Goal: Transaction & Acquisition: Download file/media

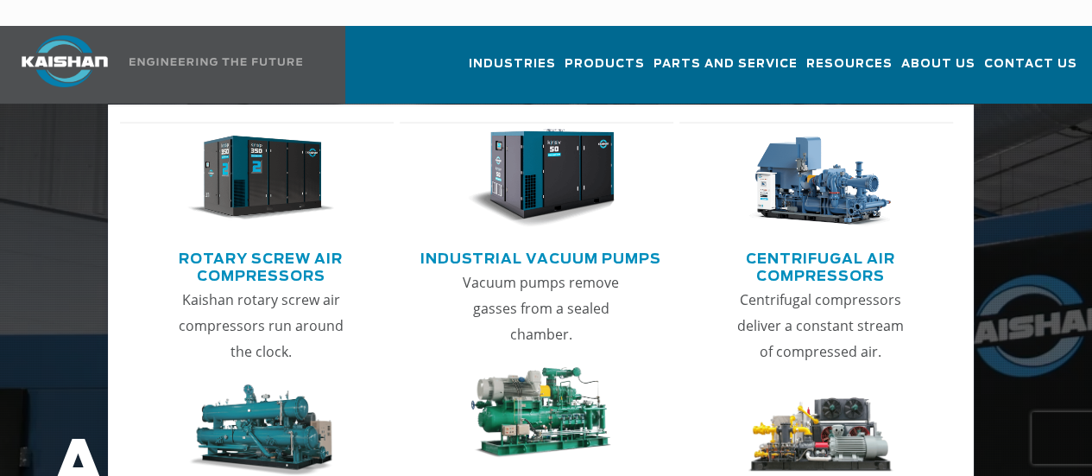
click at [266, 244] on link "Rotary Screw Air Compressors" at bounding box center [262, 265] width 266 height 43
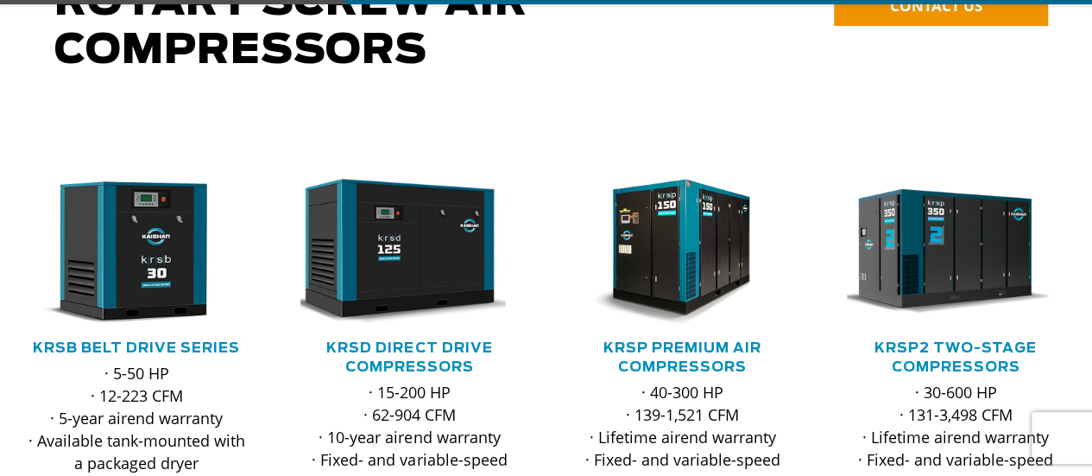
scroll to position [259, 0]
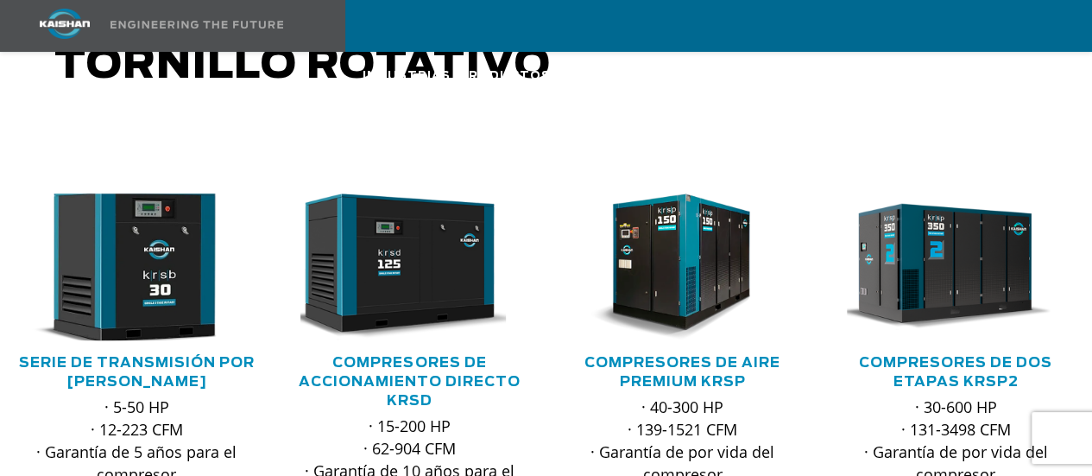
click at [155, 250] on img at bounding box center [123, 266] width 240 height 161
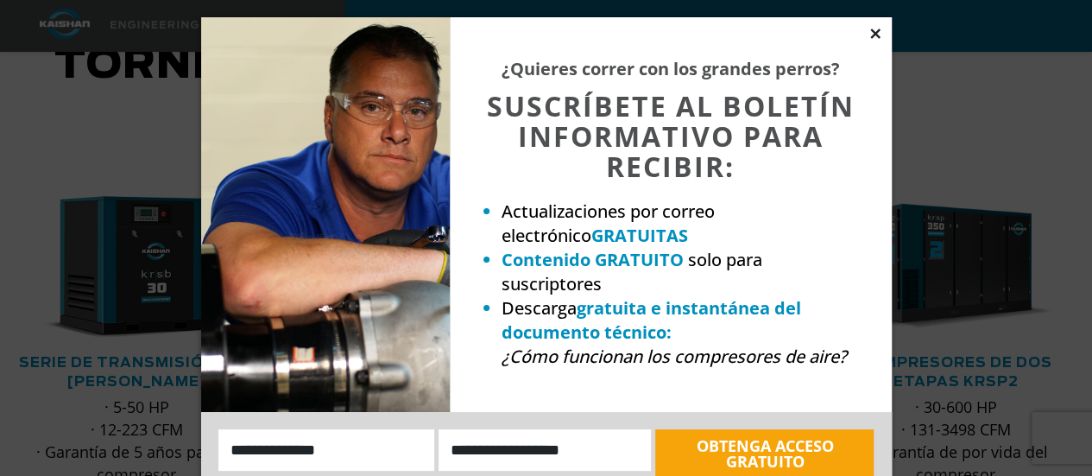
click at [874, 32] on icon at bounding box center [875, 32] width 9 height 9
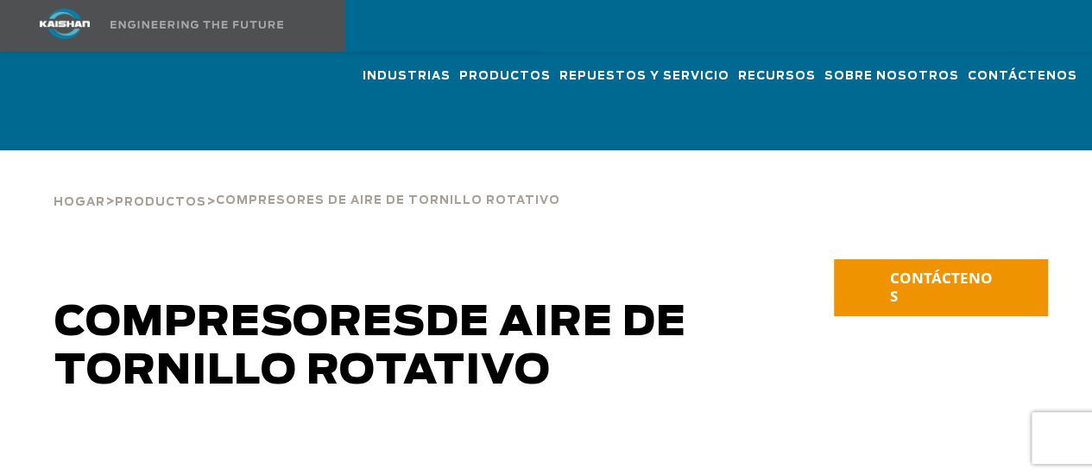
scroll to position [0, 0]
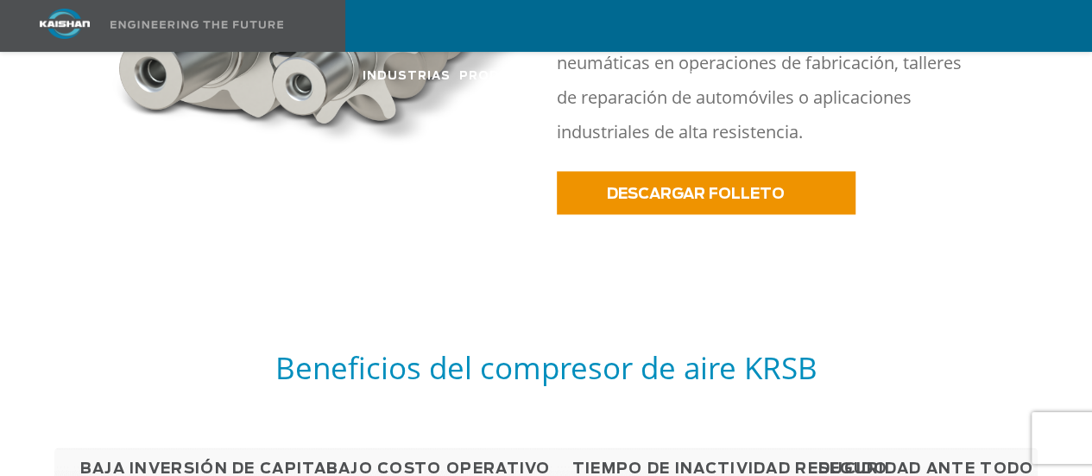
scroll to position [1036, 0]
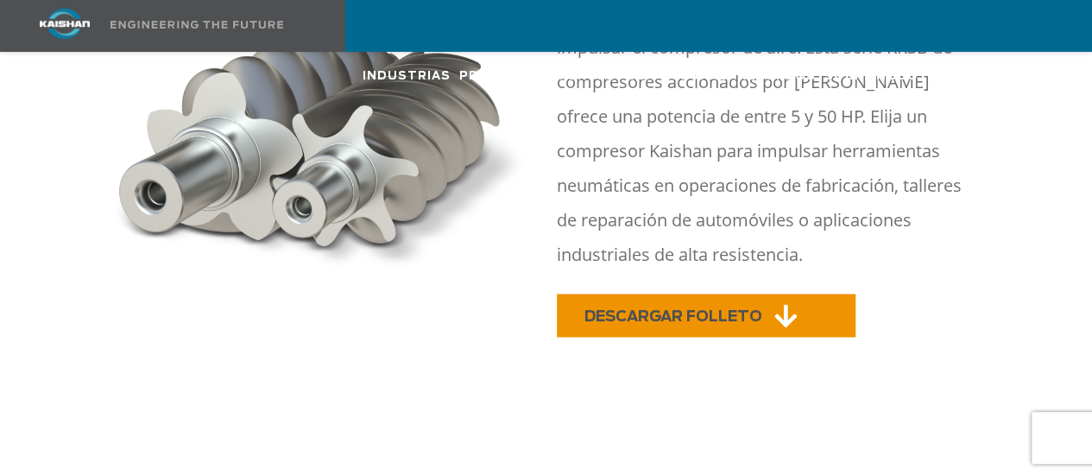
click at [693, 309] on font "DESCARGAR FOLLETO" at bounding box center [674, 316] width 178 height 15
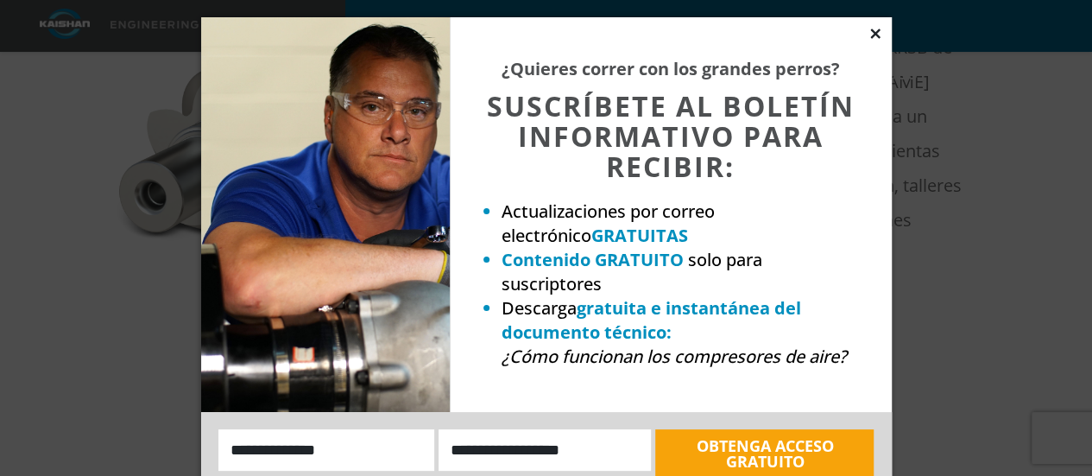
click at [878, 31] on icon at bounding box center [875, 32] width 9 height 9
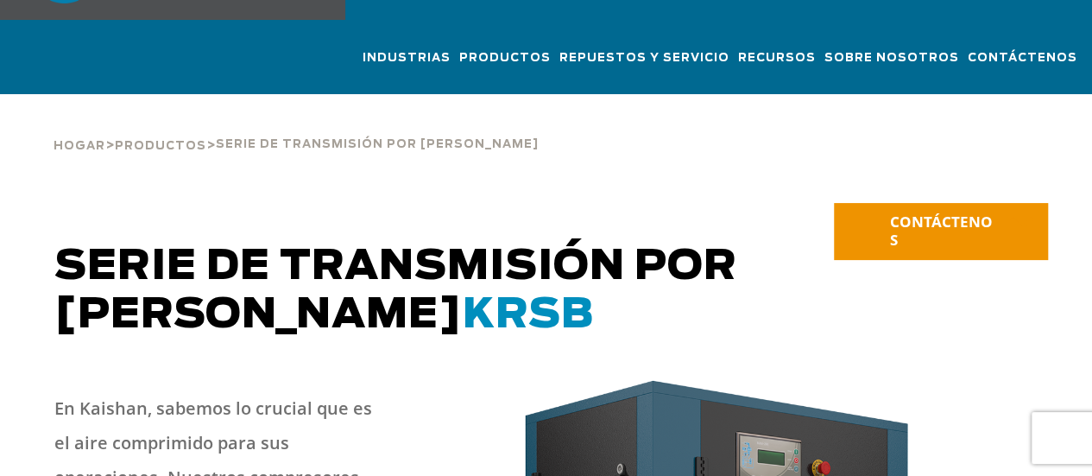
scroll to position [0, 0]
